Goal: Transaction & Acquisition: Obtain resource

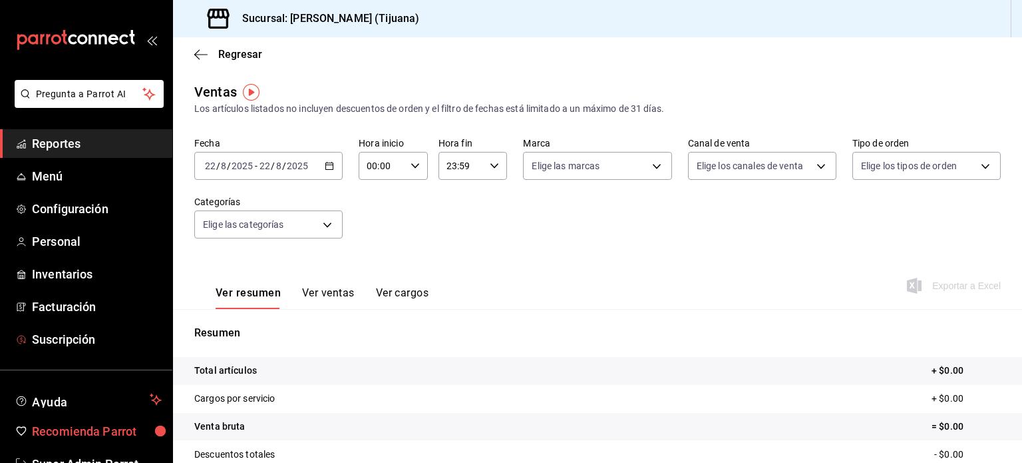
scroll to position [39, 0]
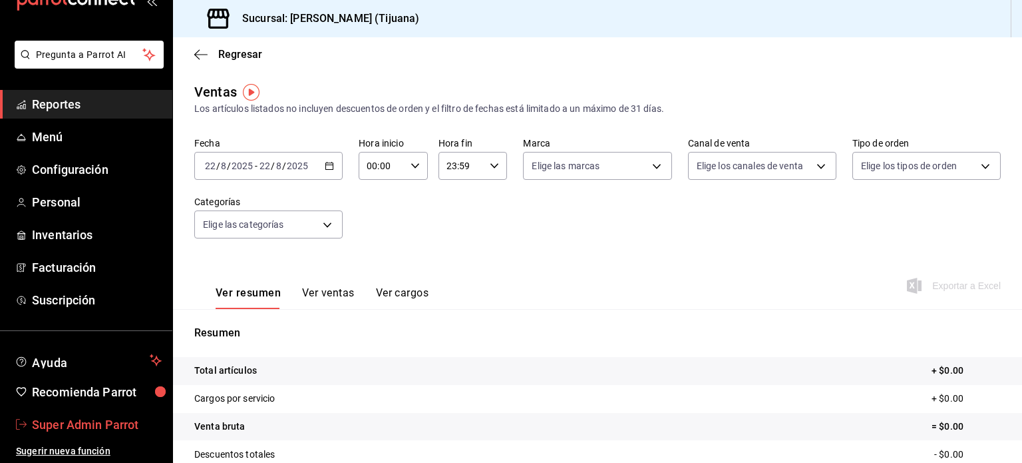
click at [71, 423] on span "Super Admin Parrot" at bounding box center [97, 424] width 130 height 18
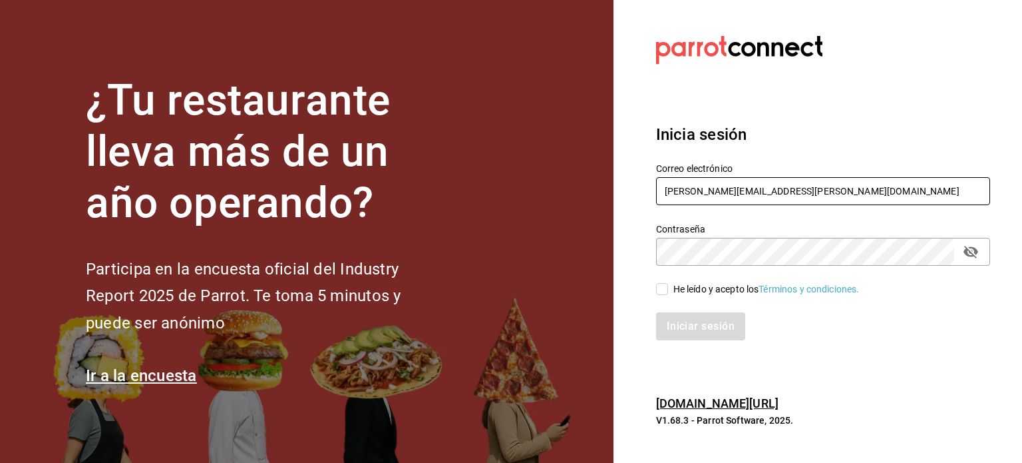
click at [721, 180] on input "[PERSON_NAME][EMAIL_ADDRESS][PERSON_NAME][DOMAIN_NAME]" at bounding box center [823, 191] width 334 height 28
paste input "[EMAIL_ADDRESS][DOMAIN_NAME]"
click at [721, 180] on input "[EMAIL_ADDRESS][DOMAIN_NAME]" at bounding box center [823, 191] width 334 height 28
type input "[EMAIL_ADDRESS][DOMAIN_NAME]"
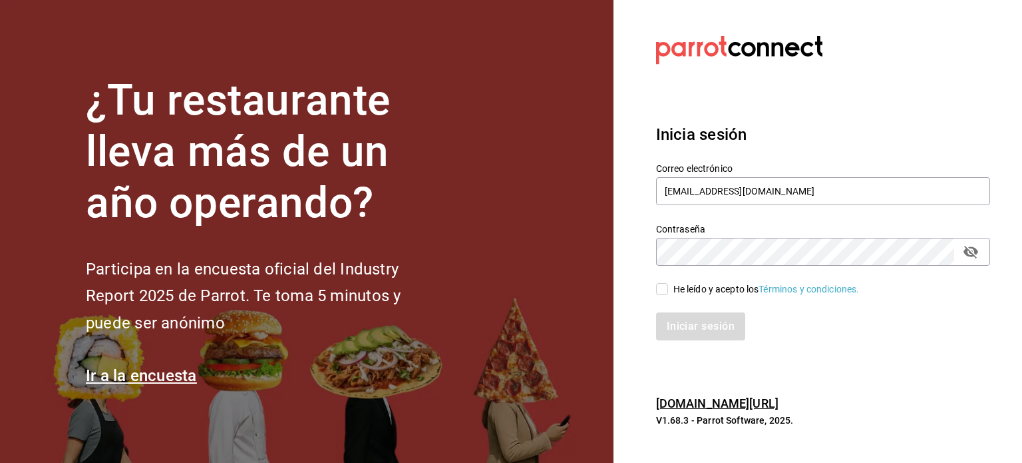
click at [698, 288] on div "He leído y acepto los Términos y condiciones." at bounding box center [767, 289] width 186 height 14
click at [668, 288] on input "He leído y acepto los Términos y condiciones." at bounding box center [662, 289] width 12 height 12
checkbox input "true"
click at [694, 319] on button "Iniciar sesión" at bounding box center [701, 326] width 91 height 28
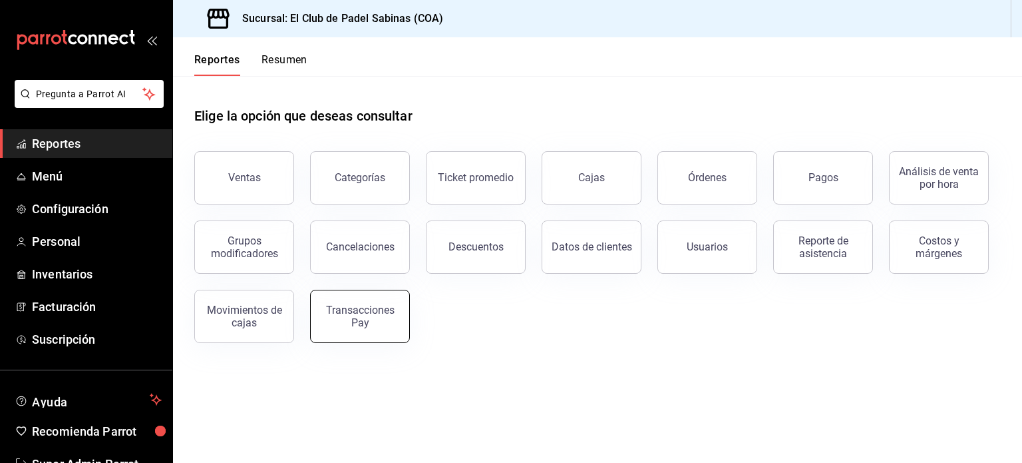
click at [359, 321] on div "Transacciones Pay" at bounding box center [360, 316] width 83 height 25
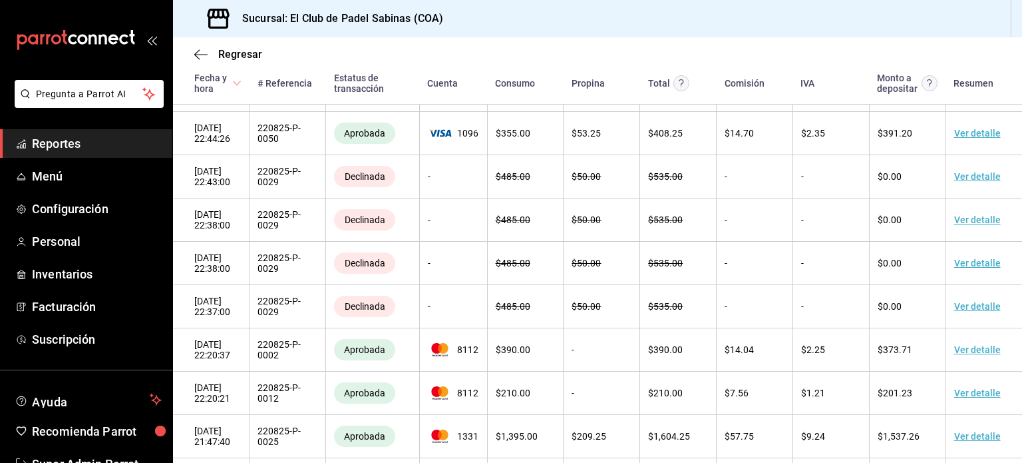
scroll to position [614, 0]
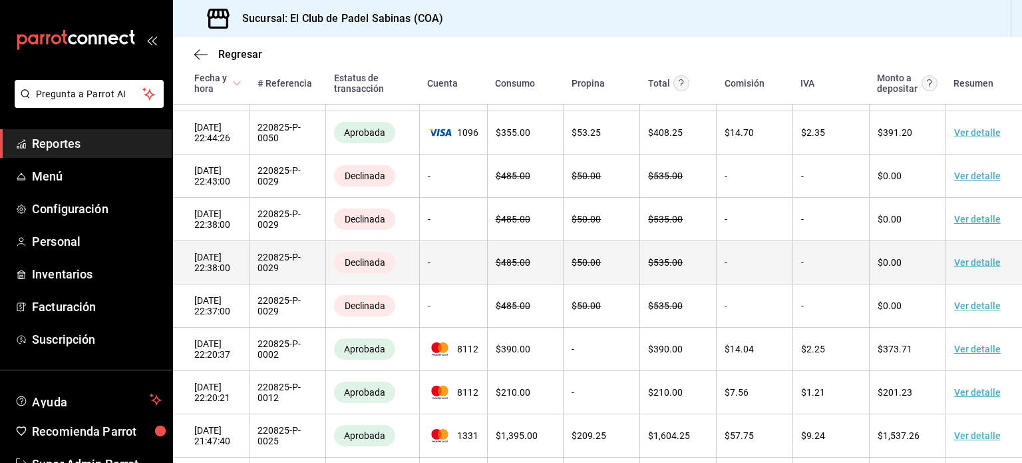
click at [954, 282] on td "Ver detalle" at bounding box center [984, 262] width 77 height 43
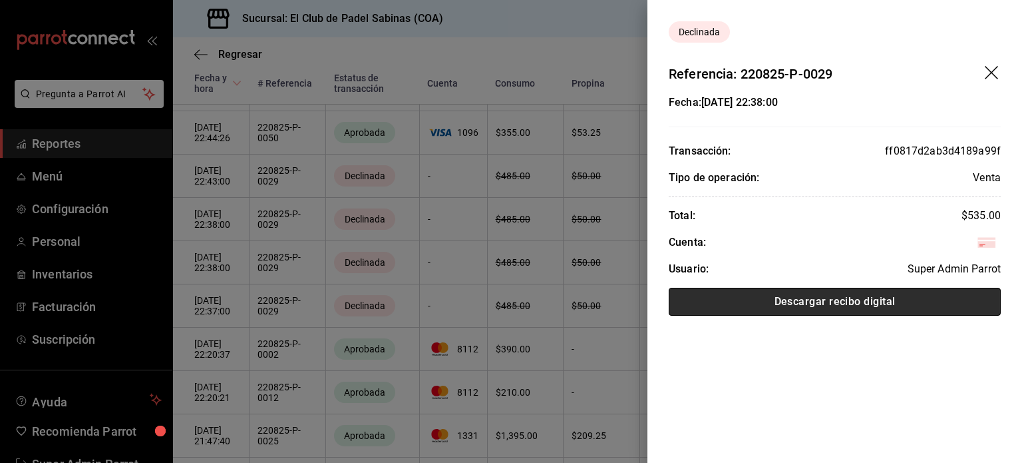
click at [871, 298] on button "Descargar recibo digital" at bounding box center [835, 302] width 332 height 28
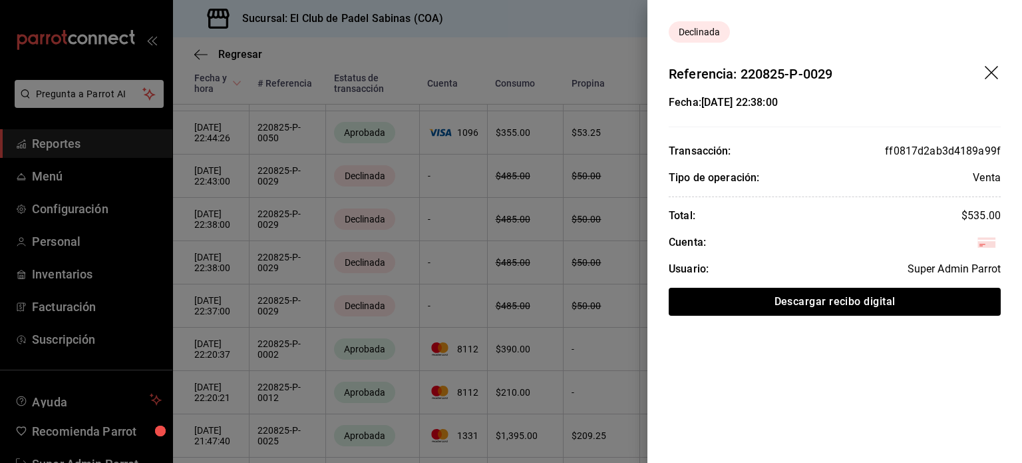
click at [988, 62] on header "Referencia: 220825-P-0029" at bounding box center [835, 63] width 375 height 41
click at [990, 69] on icon "drag" at bounding box center [993, 74] width 16 height 16
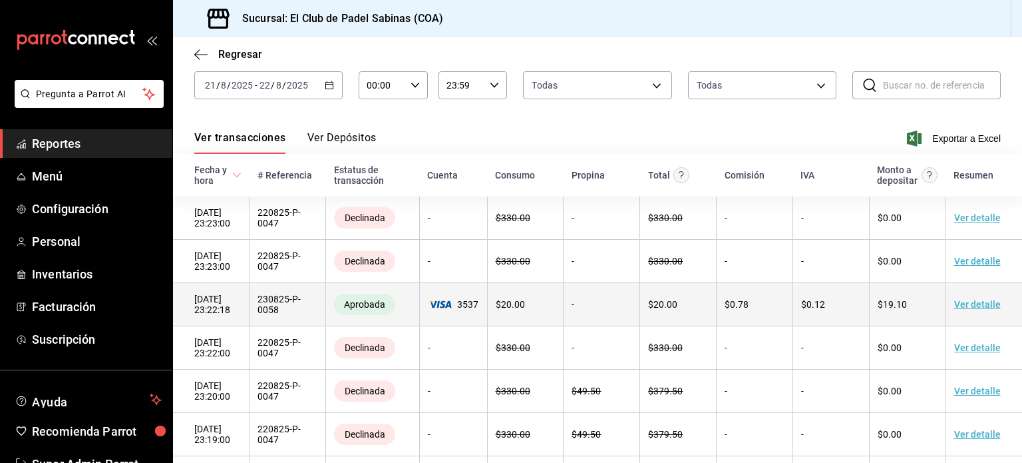
scroll to position [71, 0]
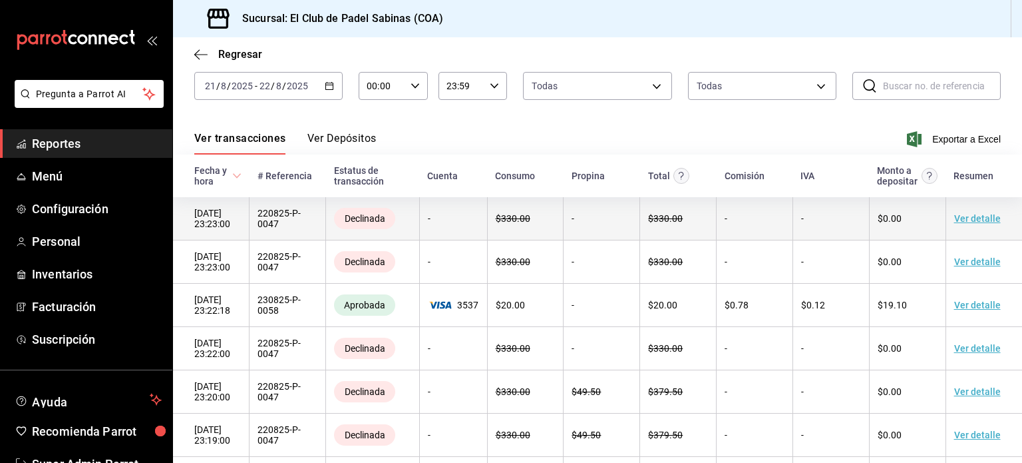
click at [963, 226] on td "Ver detalle" at bounding box center [984, 218] width 77 height 43
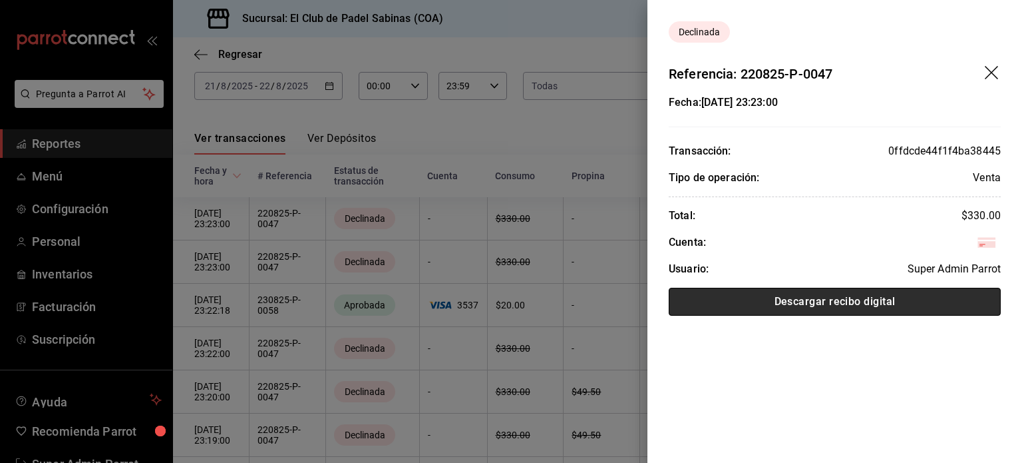
click at [907, 303] on button "Descargar recibo digital" at bounding box center [835, 302] width 332 height 28
